Goal: Information Seeking & Learning: Learn about a topic

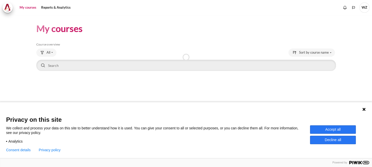
click at [329, 132] on button "Accept all" at bounding box center [333, 129] width 46 height 8
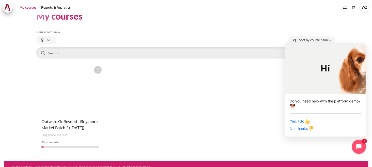
scroll to position [18, 0]
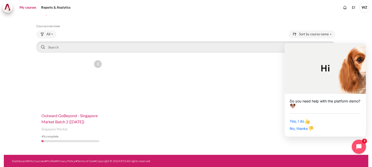
click at [62, 121] on span "Outward GoBeyond - Singapore Market Batch 2 ([DATE])" at bounding box center [69, 118] width 56 height 11
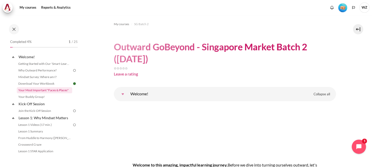
click at [49, 91] on link "Your Most Important "Faces & Places"" at bounding box center [44, 90] width 55 height 6
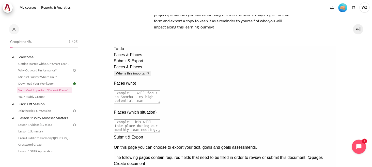
scroll to position [109, 0]
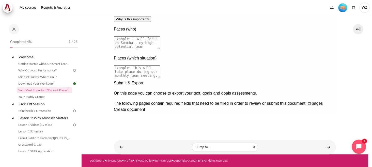
click at [328, 80] on div at bounding box center [225, 80] width 222 height 0
drag, startPoint x: 326, startPoint y: 119, endPoint x: 326, endPoint y: 22, distance: 97.2
click at [326, 80] on div "Next documentation step" at bounding box center [225, 80] width 222 height 0
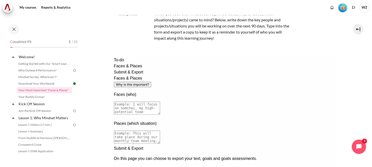
scroll to position [64, 0]
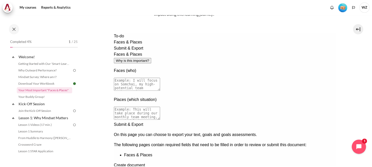
click at [316, 167] on div "Previous documentation step" at bounding box center [225, 168] width 222 height 0
click at [160, 78] on textarea at bounding box center [137, 84] width 46 height 13
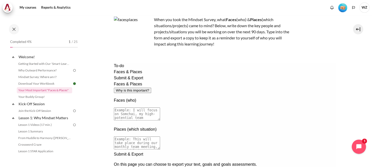
scroll to position [0, 0]
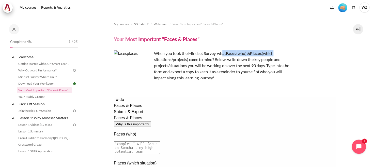
drag, startPoint x: 223, startPoint y: 55, endPoint x: 276, endPoint y: 54, distance: 53.4
click at [276, 54] on p "When you took the Mindset Survey, what F aces (who) & Places (which situations/…" at bounding box center [203, 65] width 178 height 31
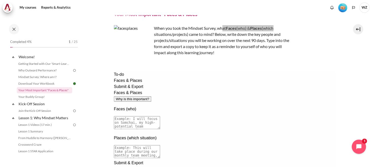
click at [160, 116] on textarea at bounding box center [137, 122] width 46 height 13
drag, startPoint x: 198, startPoint y: 108, endPoint x: 180, endPoint y: 102, distance: 19.2
click at [160, 116] on textarea at bounding box center [137, 122] width 46 height 13
click at [237, 60] on div "When you took the Mindset Survey, what F aces (who) & Places (which situations/…" at bounding box center [203, 44] width 178 height 39
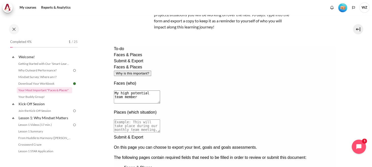
click at [160, 91] on textarea "My high potential team member" at bounding box center [137, 97] width 46 height 13
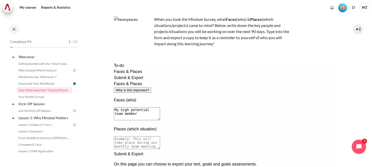
scroll to position [25, 0]
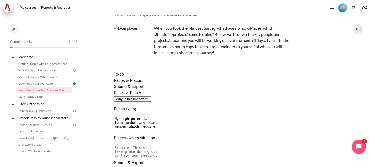
click at [160, 116] on textarea "My high potential team member and team member which require" at bounding box center [137, 122] width 46 height 13
drag, startPoint x: 282, startPoint y: 99, endPoint x: 253, endPoint y: 97, distance: 29.9
click at [160, 116] on textarea "My high potential team member and the team member which require" at bounding box center [137, 122] width 46 height 13
type textarea "My high potential team member and the team member who requires improvement"
drag, startPoint x: 302, startPoint y: 99, endPoint x: 146, endPoint y: 102, distance: 155.7
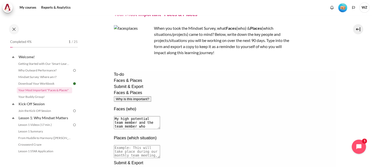
click at [146, 102] on div "To-do Faces & Places Submit & Export Faces & Places Why is this important? Face…" at bounding box center [225, 138] width 222 height 135
click at [160, 116] on textarea "My high potential team member and the team member who requires improvement" at bounding box center [137, 122] width 46 height 13
click at [160, 145] on textarea at bounding box center [137, 151] width 46 height 13
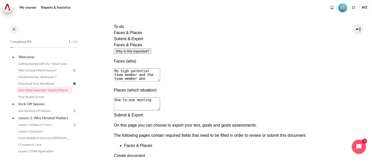
scroll to position [109, 0]
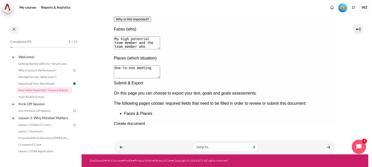
type textarea "One-to-one meeting"
click at [328, 80] on div "Next documentation step" at bounding box center [225, 80] width 222 height 0
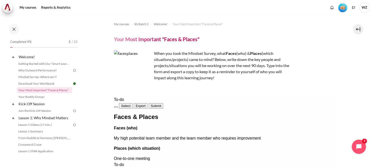
scroll to position [109, 0]
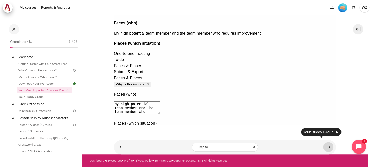
click at [325, 143] on link "Content" at bounding box center [329, 147] width 10 height 10
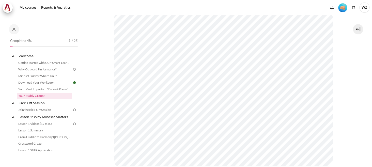
scroll to position [76, 0]
click at [36, 104] on link "Kick-Off Session" at bounding box center [45, 102] width 54 height 7
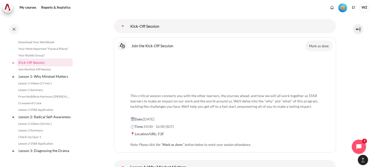
scroll to position [542, 0]
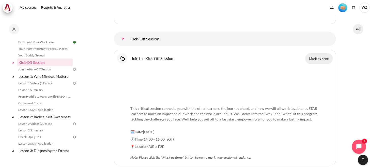
click at [318, 59] on button "Mark as done" at bounding box center [319, 58] width 27 height 11
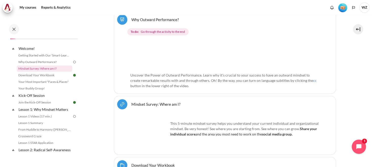
scroll to position [243, 0]
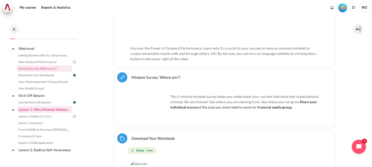
click at [61, 110] on link "Lesson 1: Why Mindset Matters" at bounding box center [45, 109] width 54 height 7
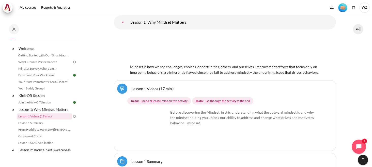
scroll to position [709, 0]
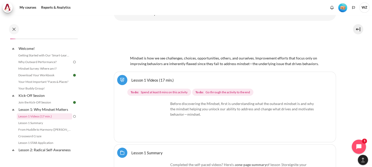
click at [160, 128] on img "Content" at bounding box center [150, 120] width 38 height 38
click at [150, 79] on link "Lesson 1 Videos (17 min.)" at bounding box center [153, 80] width 42 height 5
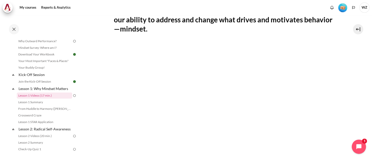
scroll to position [127, 0]
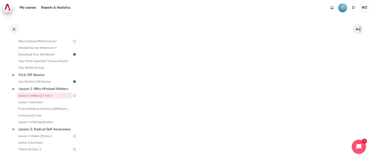
click at [227, 15] on h2 "Real Change (6 min) : Efforts to change behavior are always limited by our abil…" at bounding box center [225, 2] width 222 height 28
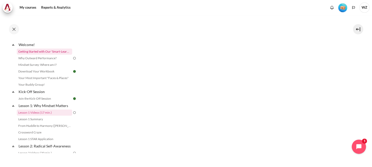
scroll to position [4, 0]
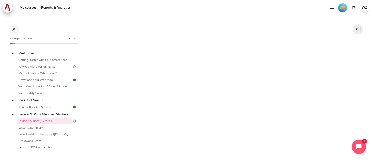
click at [72, 66] on img at bounding box center [74, 66] width 5 height 5
click at [40, 62] on link "Getting Started with Our 'Smart-Learning' Platform" at bounding box center [44, 60] width 55 height 6
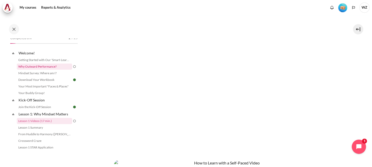
click at [40, 67] on link "Why Outward Performance?" at bounding box center [44, 67] width 55 height 6
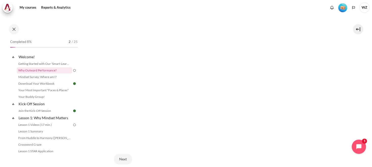
scroll to position [174, 0]
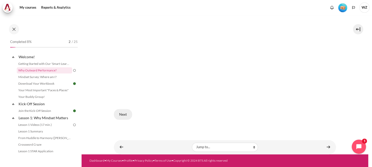
click at [123, 113] on button "Next" at bounding box center [123, 114] width 18 height 11
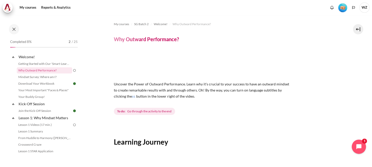
click at [144, 111] on span "Go through the activity to the end" at bounding box center [149, 111] width 44 height 5
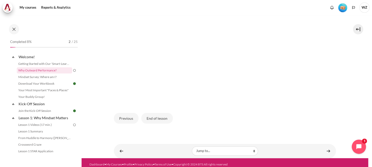
scroll to position [178, 0]
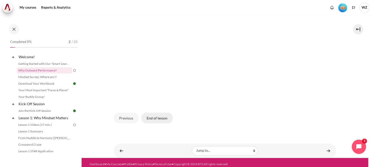
click at [155, 120] on button "End of lesson" at bounding box center [157, 118] width 32 height 11
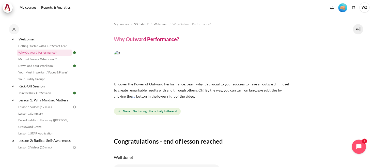
scroll to position [25, 0]
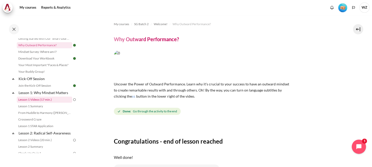
click at [35, 99] on link "Lesson 1 Videos (17 min.)" at bounding box center [44, 100] width 55 height 6
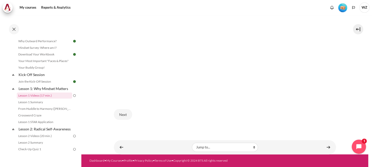
scroll to position [265, 0]
click at [127, 109] on button "Next" at bounding box center [123, 114] width 18 height 11
click at [152, 109] on button "Next" at bounding box center [150, 114] width 18 height 11
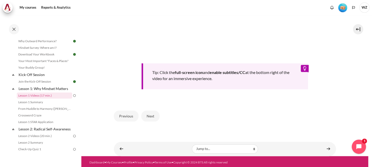
scroll to position [229, 0]
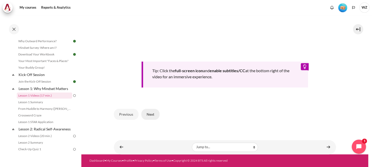
click at [151, 115] on button "Next" at bounding box center [150, 114] width 18 height 11
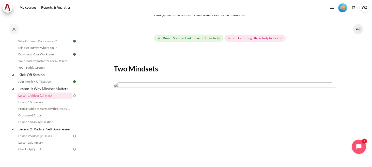
scroll to position [127, 0]
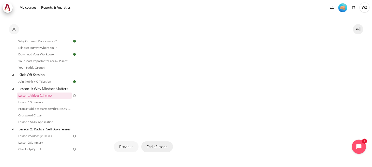
click at [157, 145] on button "End of lesson" at bounding box center [157, 146] width 32 height 11
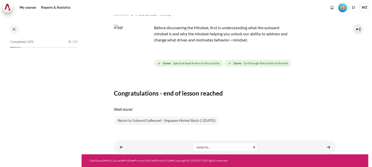
scroll to position [29, 0]
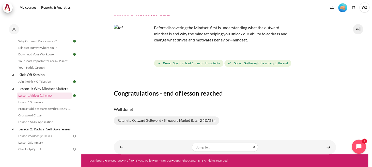
click at [206, 117] on link "Return to Outward GoBeyond - Singapore Market Batch 2 ([DATE])" at bounding box center [167, 121] width 106 height 9
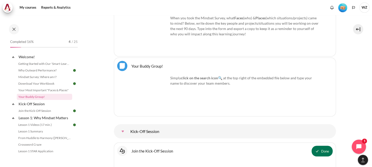
scroll to position [458, 0]
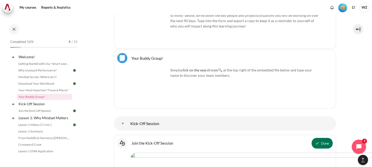
click at [132, 58] on link "Your Buddy Group! File" at bounding box center [148, 57] width 32 height 5
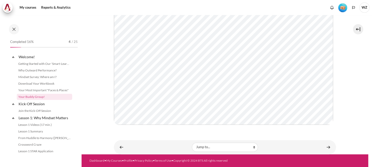
scroll to position [1, 0]
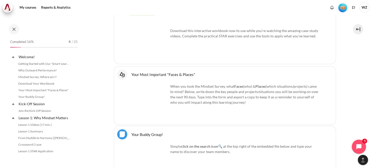
scroll to position [396, 0]
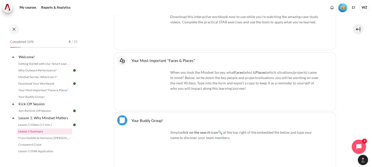
click at [42, 132] on link "Lesson 1 Summary" at bounding box center [44, 131] width 55 height 6
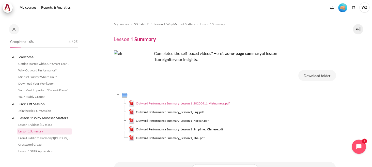
scroll to position [36, 0]
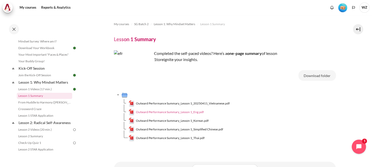
click at [181, 112] on span "Outward Performance Summary_Lesson 1_Eng.pdf" at bounding box center [170, 112] width 68 height 5
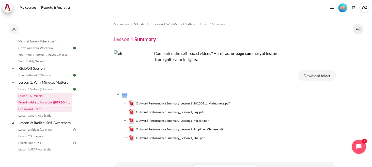
drag, startPoint x: 55, startPoint y: 100, endPoint x: 64, endPoint y: 107, distance: 11.2
click at [55, 100] on link "From Huddle to Harmony ([PERSON_NAME]'s Story)" at bounding box center [44, 102] width 55 height 6
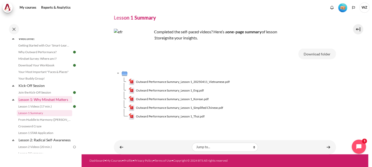
scroll to position [10, 0]
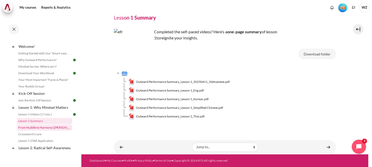
click at [52, 128] on link "From Huddle to Harmony ([PERSON_NAME]'s Story)" at bounding box center [44, 128] width 55 height 6
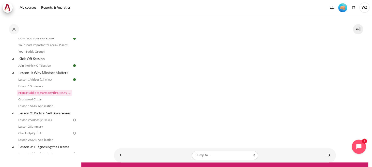
scroll to position [42, 0]
